Goal: Task Accomplishment & Management: Manage account settings

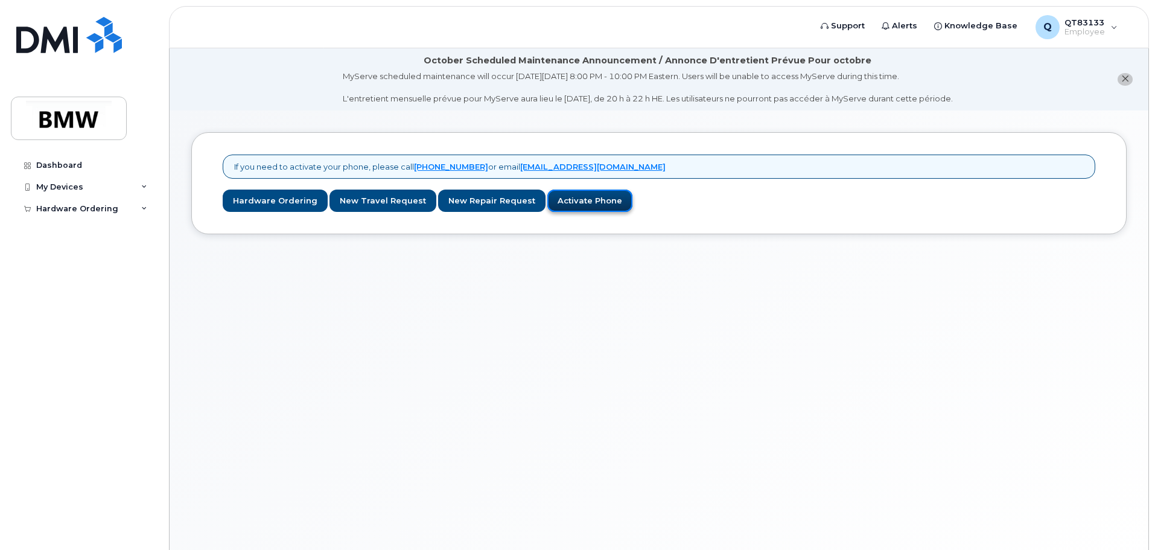
click at [567, 207] on link "Activate Phone" at bounding box center [589, 200] width 85 height 22
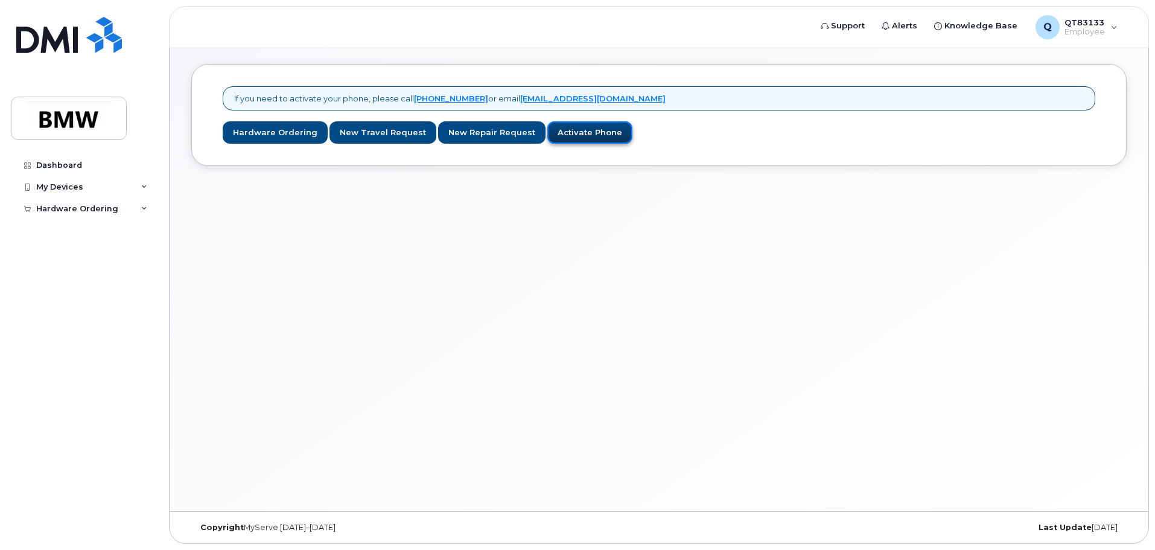
click at [559, 140] on link "Activate Phone" at bounding box center [589, 132] width 85 height 22
click at [143, 186] on icon at bounding box center [144, 187] width 6 height 6
click at [80, 213] on div "Add Device" at bounding box center [66, 209] width 48 height 11
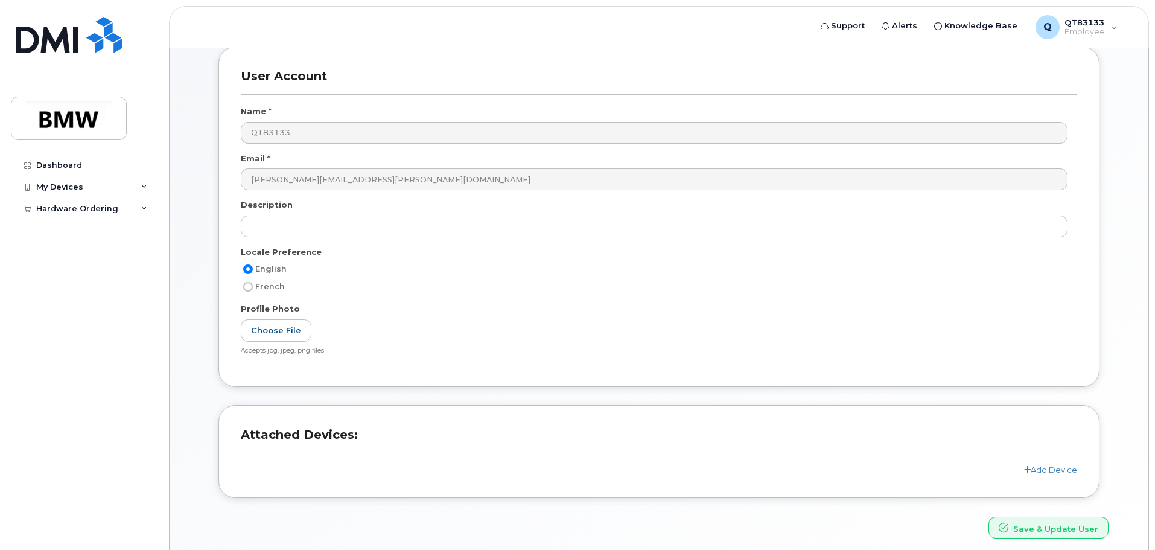
scroll to position [176, 0]
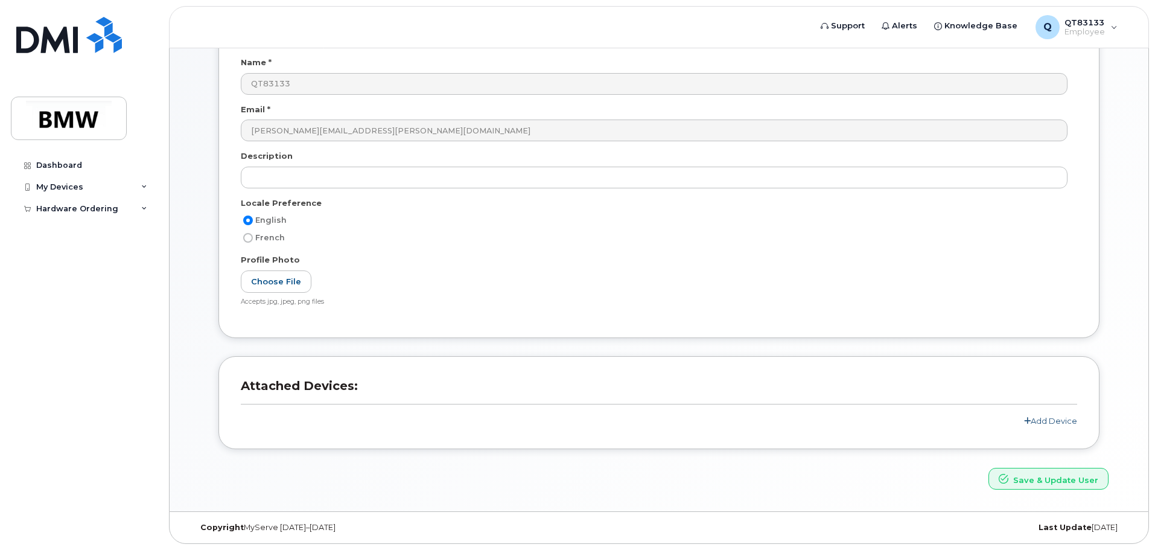
click at [1053, 421] on link "Add Device" at bounding box center [1050, 421] width 53 height 10
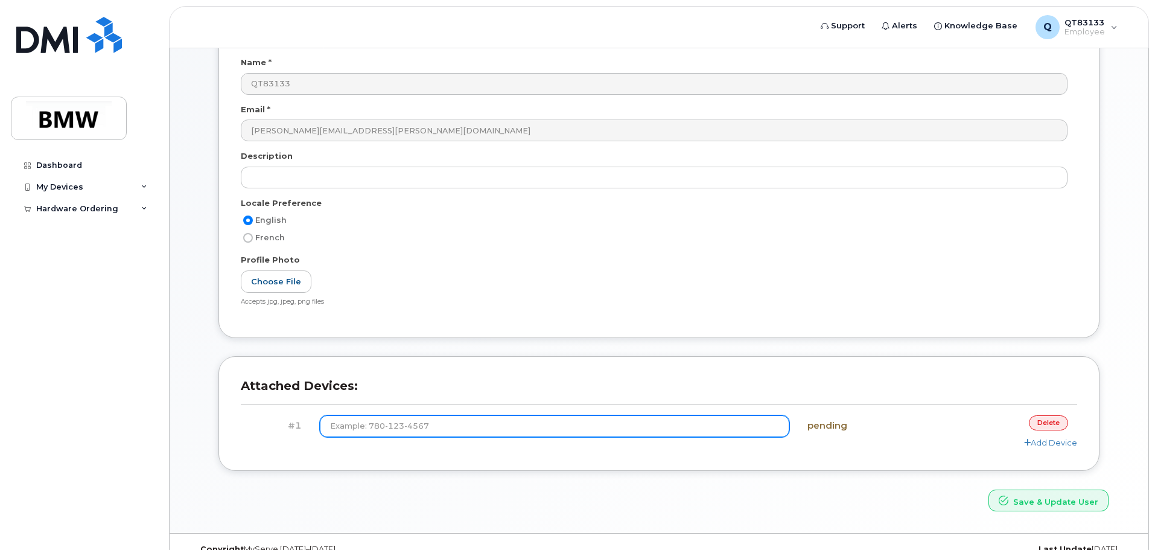
click at [379, 425] on input at bounding box center [555, 426] width 470 height 22
type input "(864) 382-7214"
click at [988, 489] on button "Save & Update User" at bounding box center [1048, 500] width 120 height 22
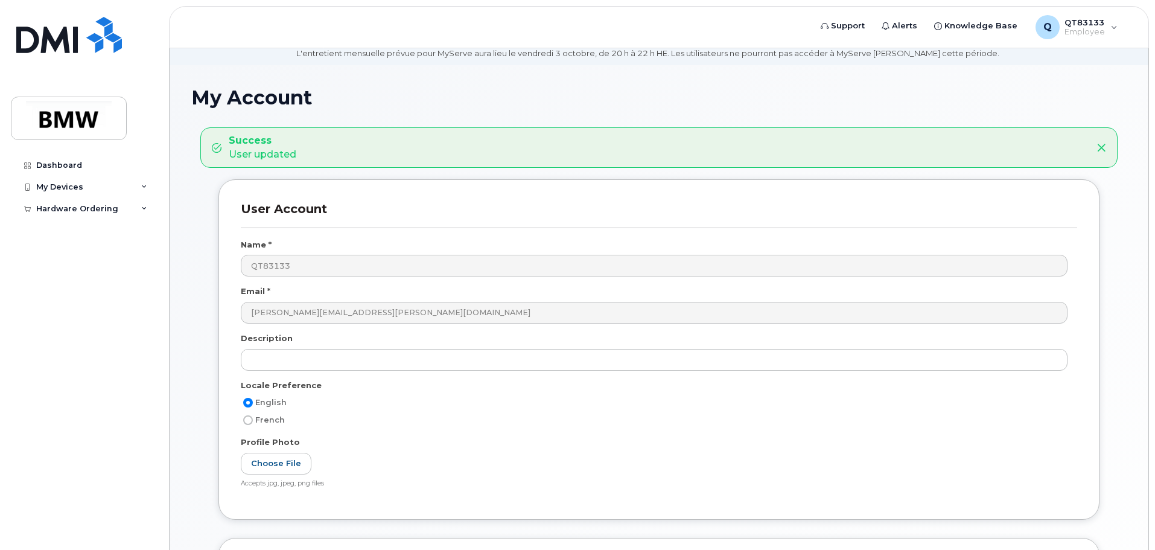
scroll to position [241, 0]
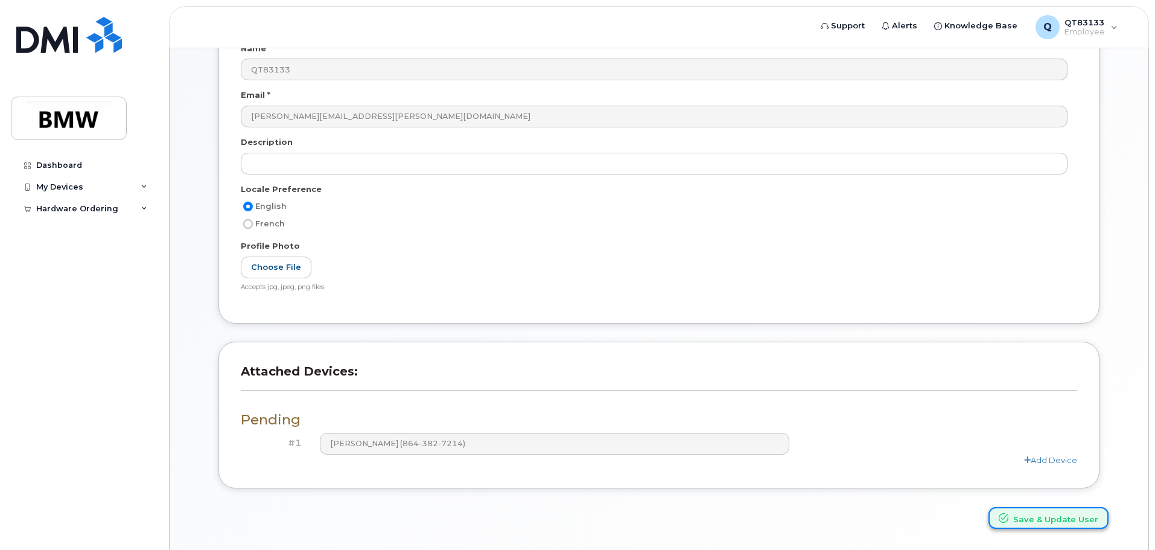
click at [1072, 523] on button "Save & Update User" at bounding box center [1048, 518] width 120 height 22
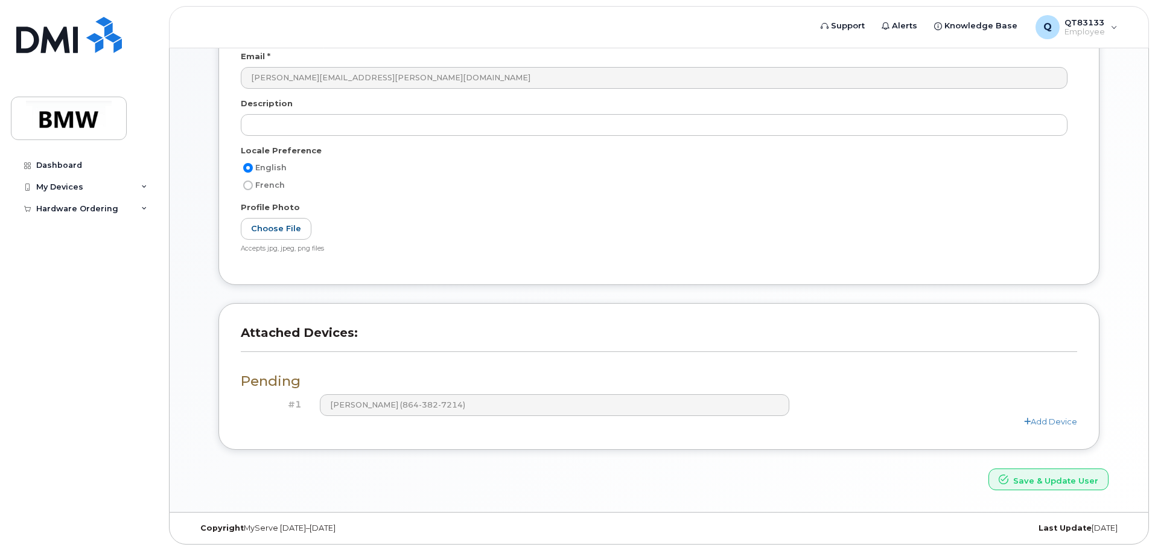
scroll to position [281, 0]
click at [142, 189] on icon at bounding box center [144, 187] width 6 height 6
click at [63, 208] on div "Add Device" at bounding box center [66, 209] width 48 height 11
click at [71, 167] on div "Dashboard" at bounding box center [59, 165] width 46 height 10
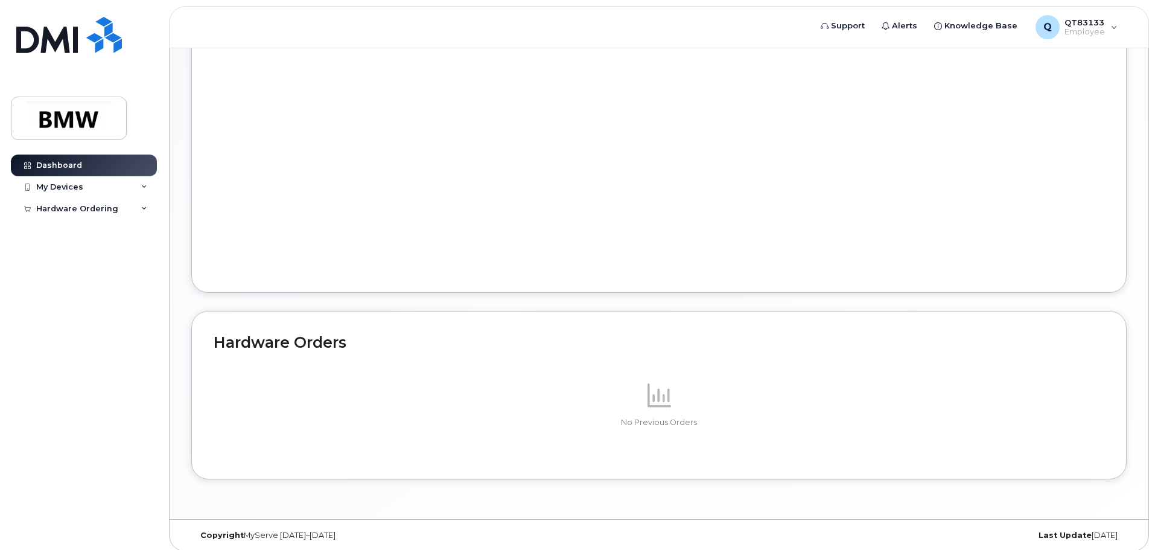
scroll to position [575, 0]
